Goal: Information Seeking & Learning: Learn about a topic

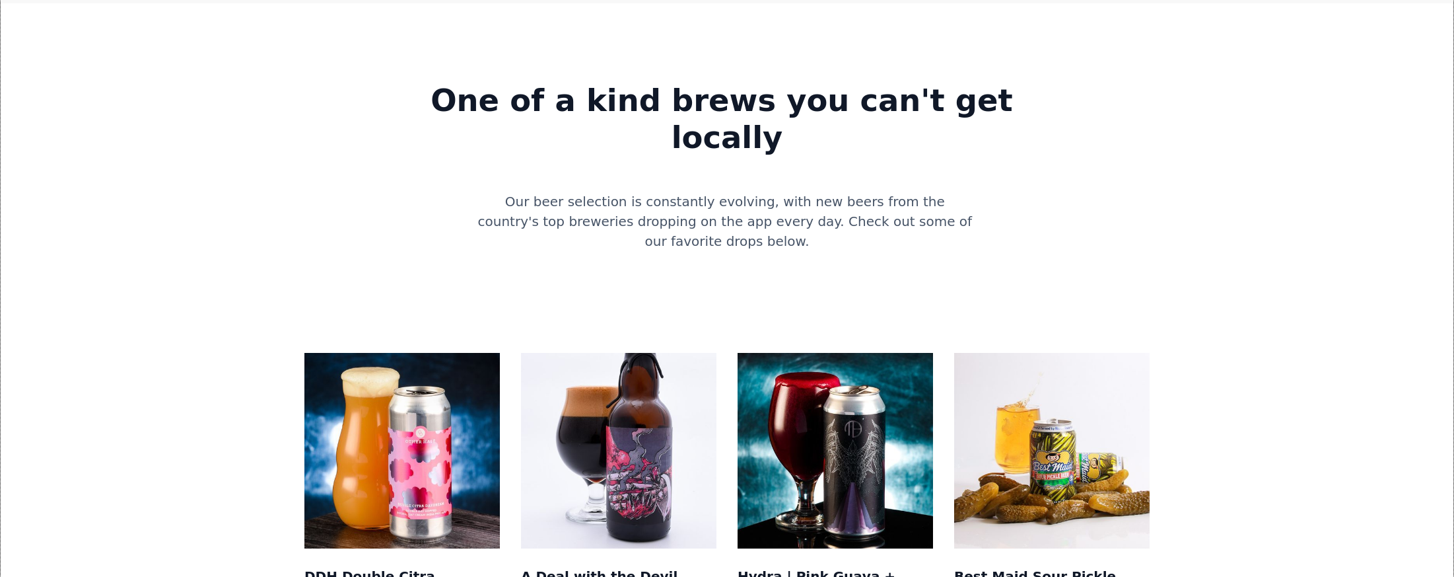
scroll to position [1126, 0]
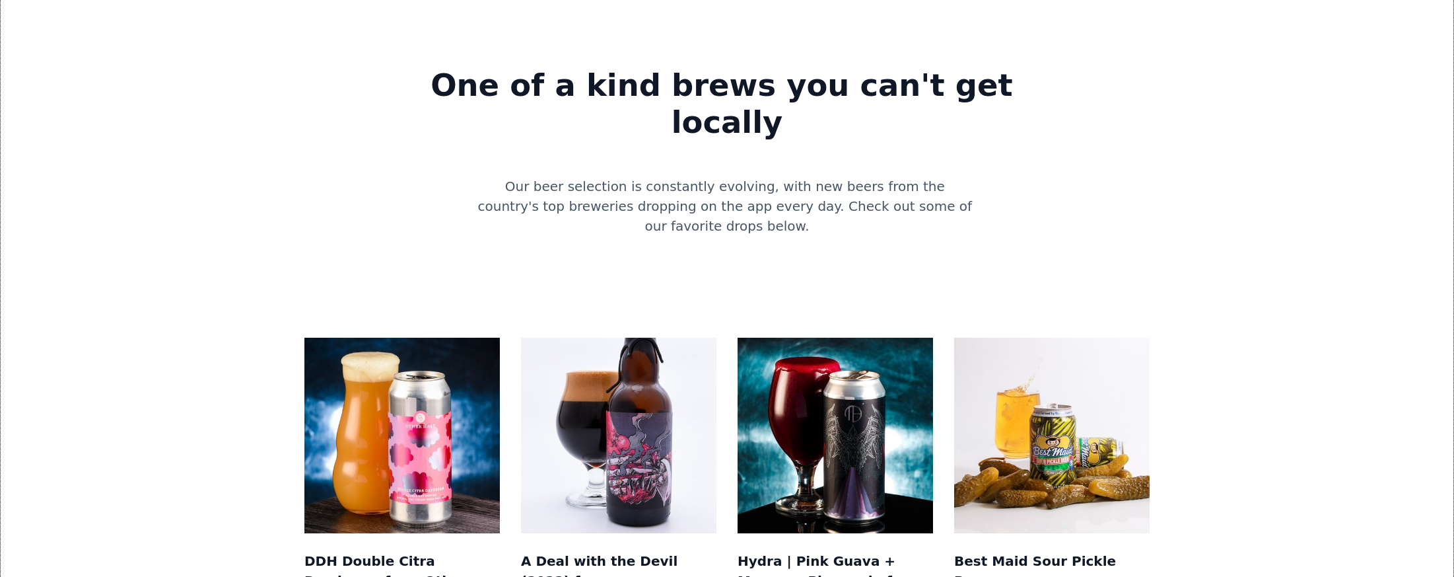
click at [450, 337] on img at bounding box center [401, 434] width 195 height 195
click at [402, 337] on img at bounding box center [401, 434] width 195 height 195
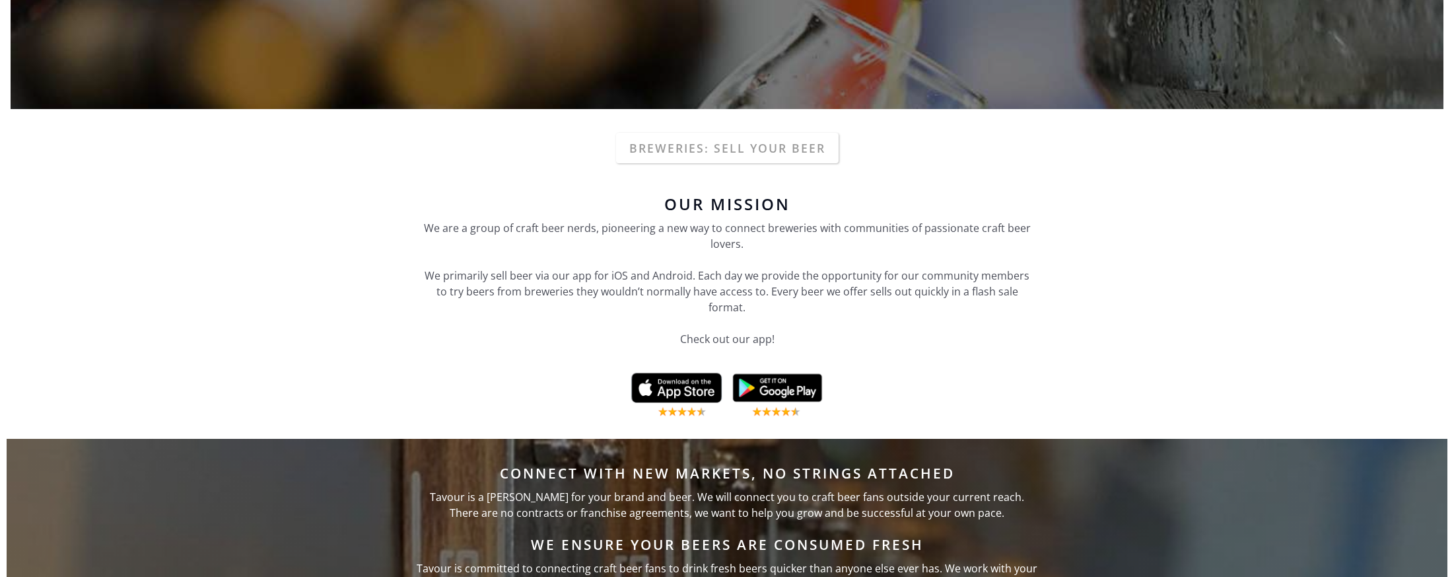
scroll to position [340, 0]
click at [735, 149] on link "Breweries: Sell your beer" at bounding box center [727, 147] width 223 height 30
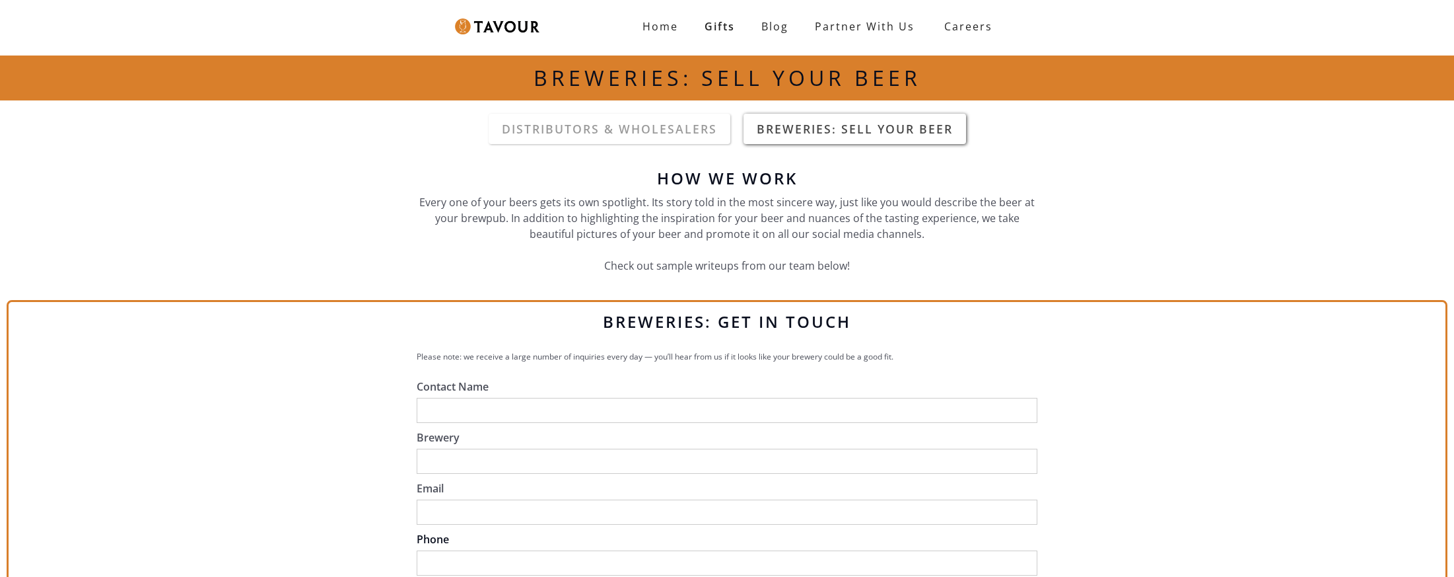
click at [823, 133] on link "Breweries: Sell your beer" at bounding box center [855, 129] width 223 height 30
click at [858, 30] on link "partner with us" at bounding box center [865, 26] width 126 height 26
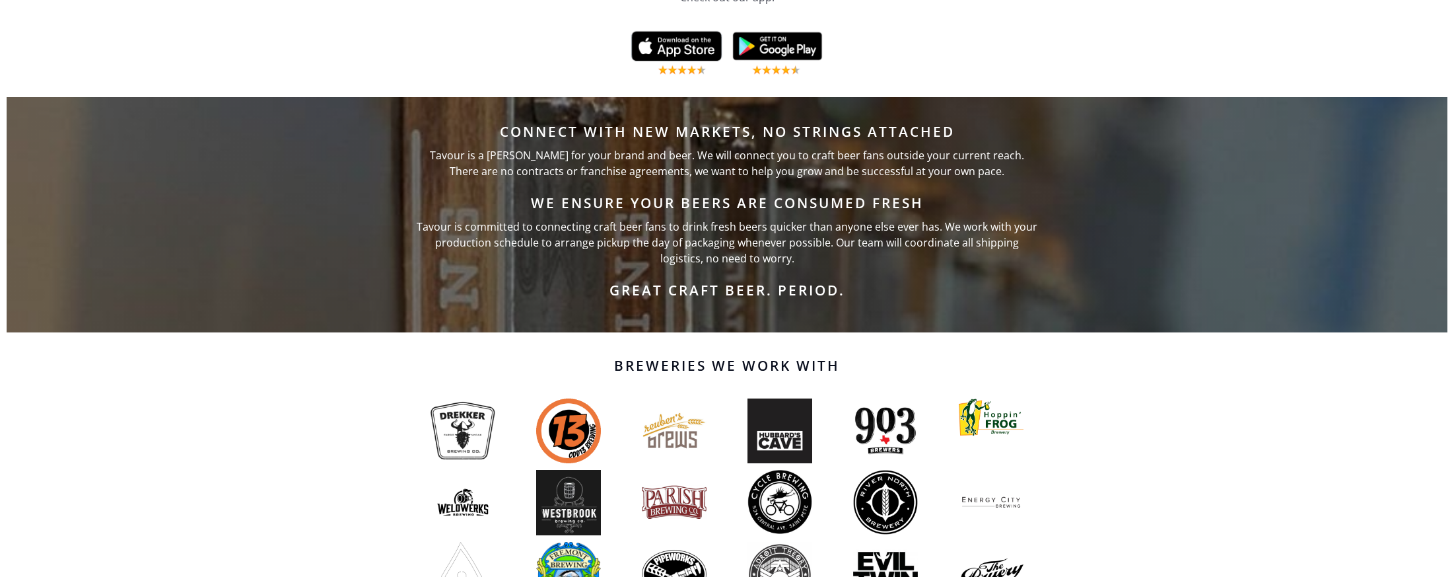
scroll to position [948, 0]
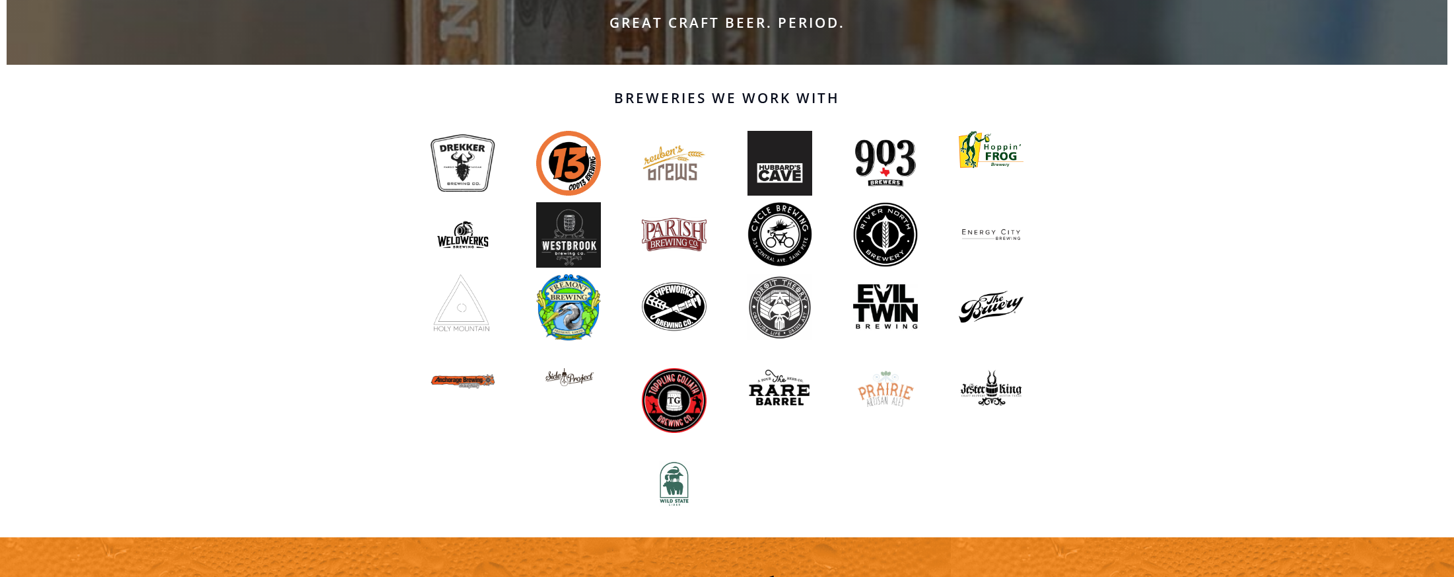
drag, startPoint x: 1172, startPoint y: 199, endPoint x: 1044, endPoint y: 289, distance: 156.5
click at [1170, 199] on div "Breweries We Work With" at bounding box center [727, 301] width 1454 height 473
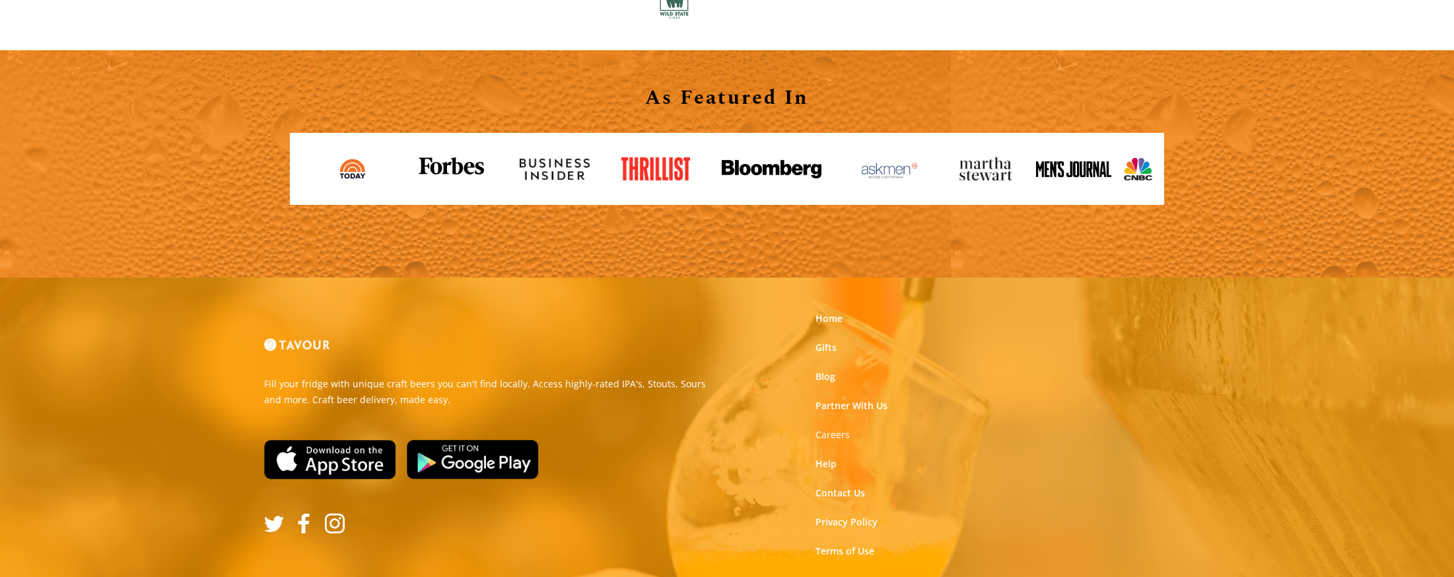
scroll to position [1438, 0]
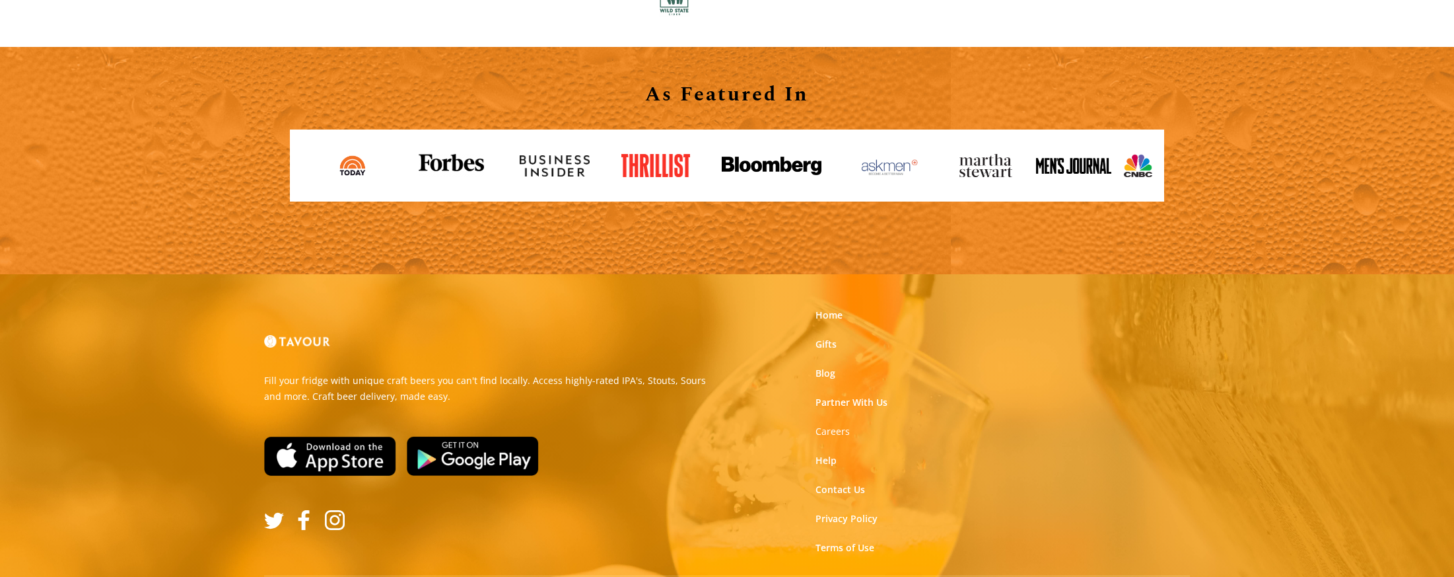
click at [1131, 316] on div "Fill your fridge with unique craft beers you can't find locally. Access highly-…" at bounding box center [727, 442] width 946 height 337
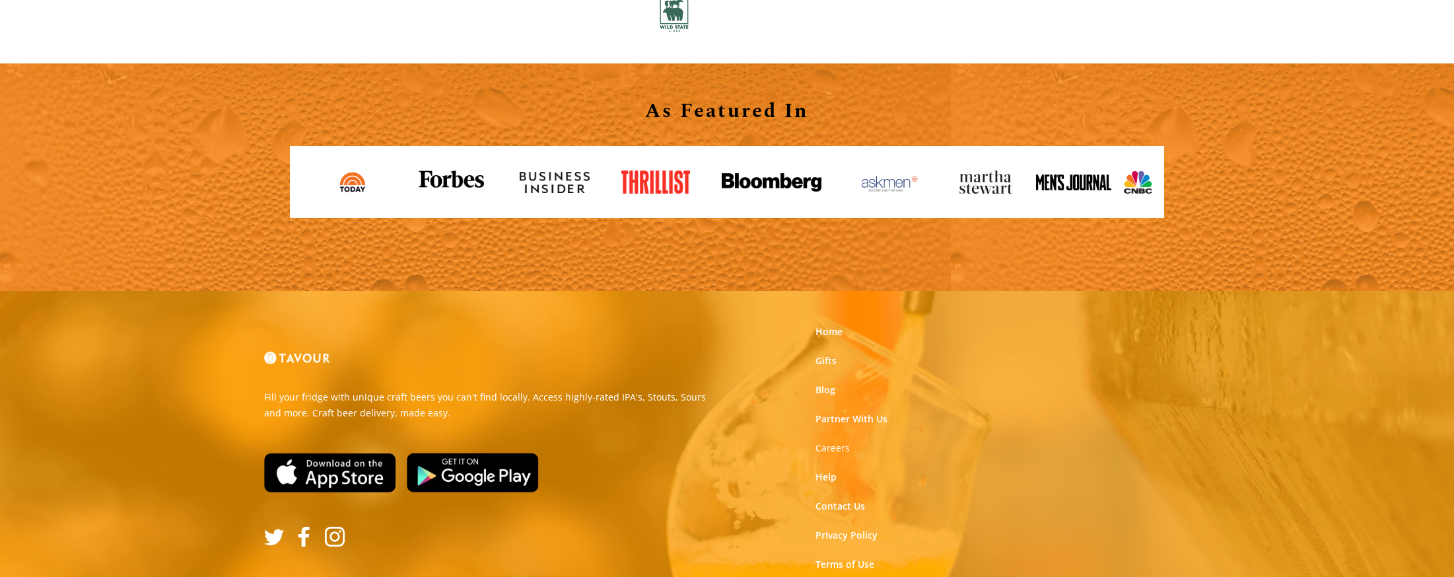
click at [1131, 312] on div "Fill your fridge with unique craft beers you can't find locally. Access highly-…" at bounding box center [727, 459] width 946 height 337
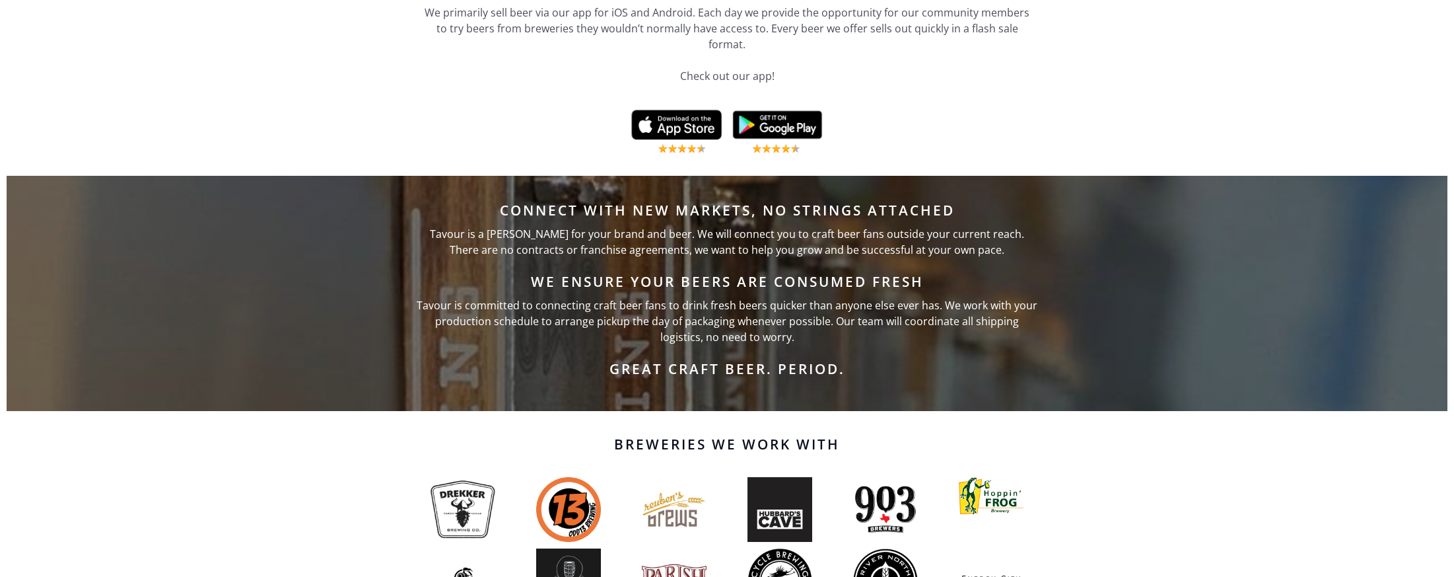
scroll to position [0, 0]
